Goal: Find specific page/section: Find specific page/section

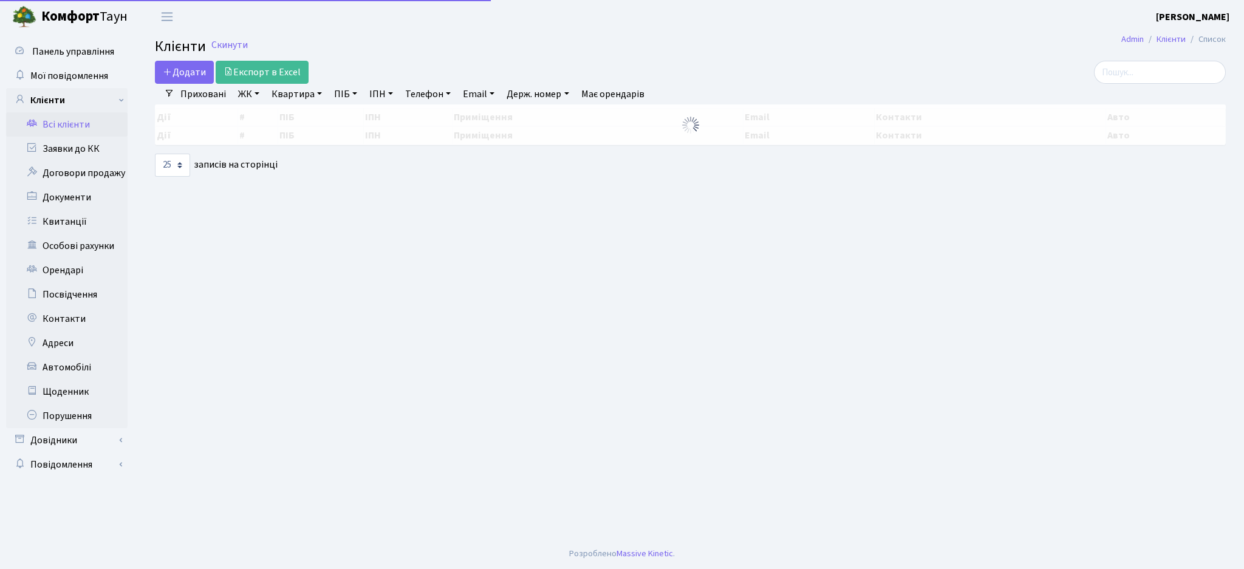
select select "25"
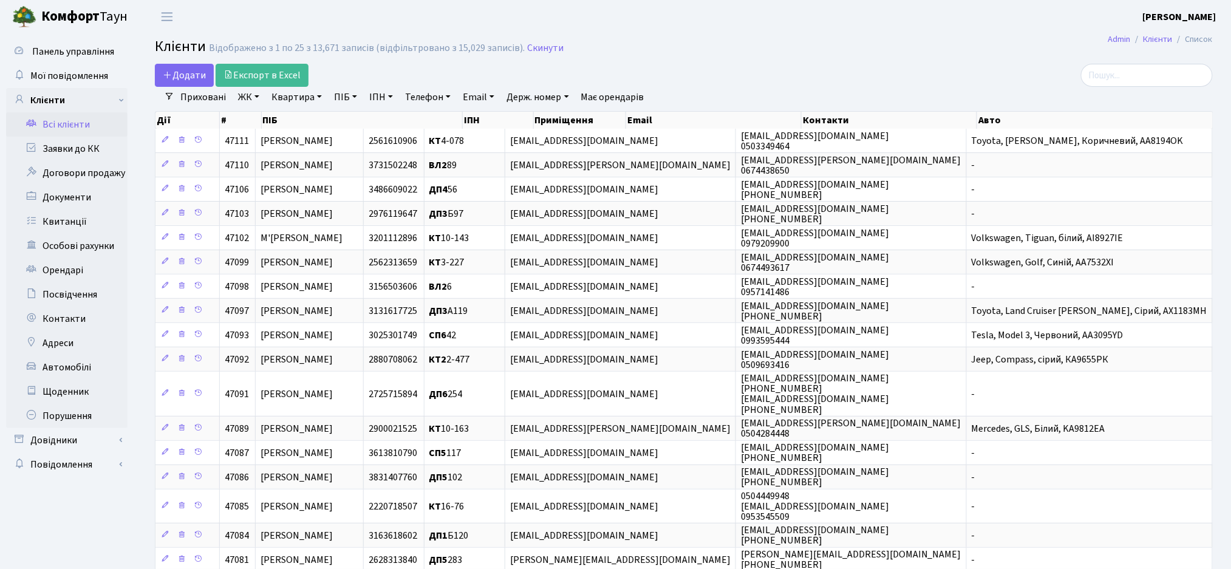
click at [250, 98] on link "ЖК" at bounding box center [248, 97] width 31 height 21
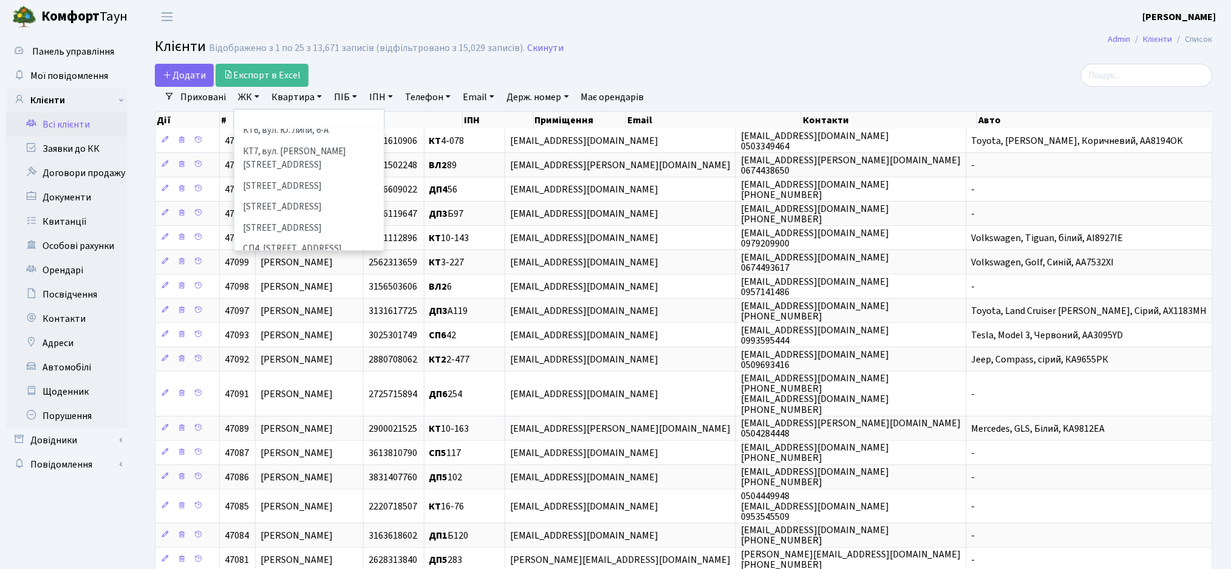
scroll to position [243, 0]
click at [703, 47] on h2 "Клієнти Відображено з 1 по 25 з 13,671 записів (відфільтровано з 15,029 записів…" at bounding box center [684, 48] width 1058 height 21
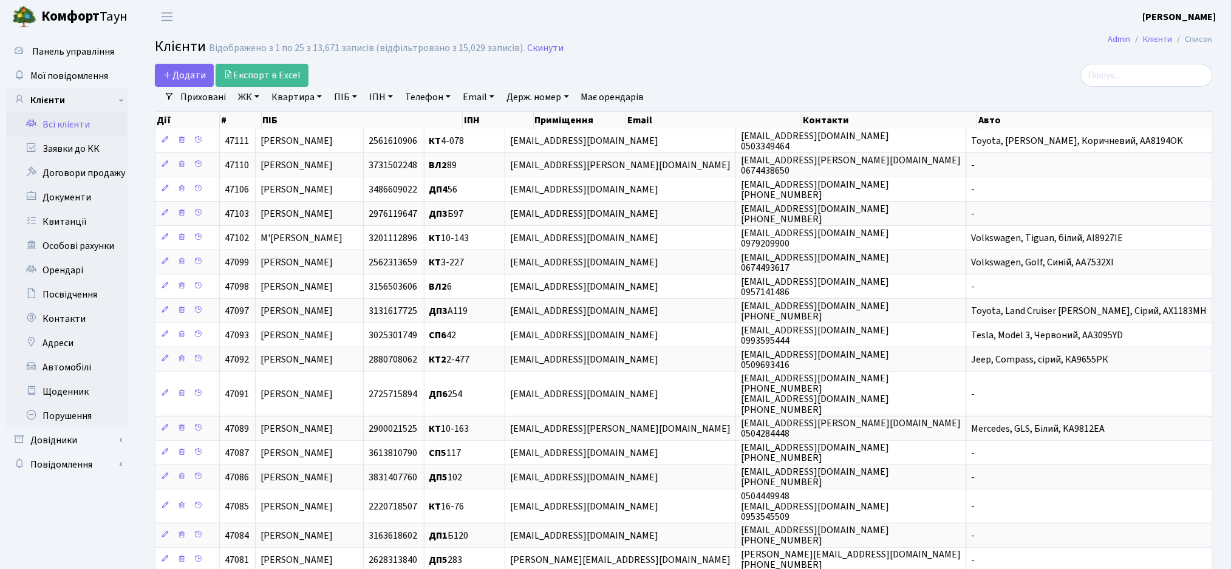
click at [250, 96] on link "ЖК" at bounding box center [248, 97] width 31 height 21
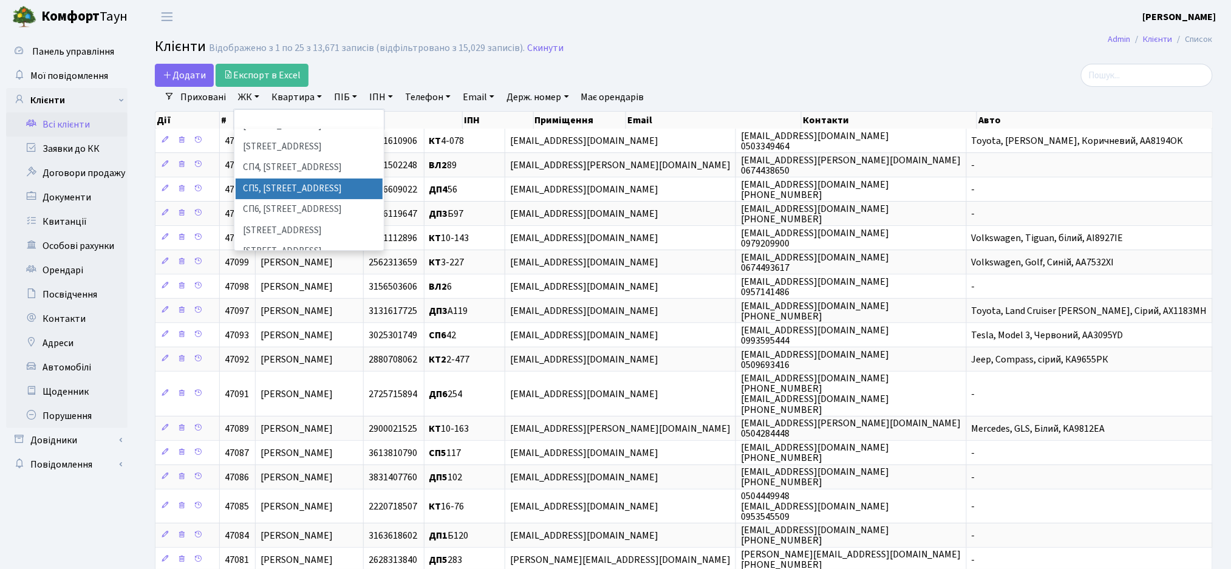
click at [471, 62] on main "Admin Клієнти Список Клієнти Відображено з 1 по 25 з 13,671 записів (відфільтро…" at bounding box center [684, 440] width 1095 height 815
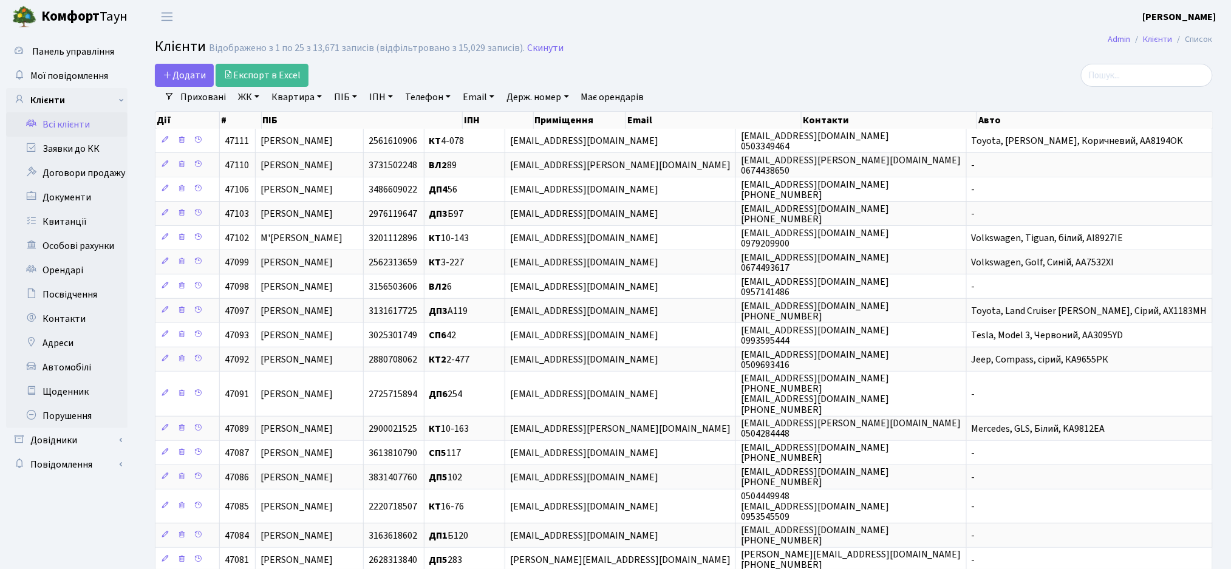
click at [242, 94] on link "ЖК" at bounding box center [248, 97] width 31 height 21
